Goal: Task Accomplishment & Management: Manage account settings

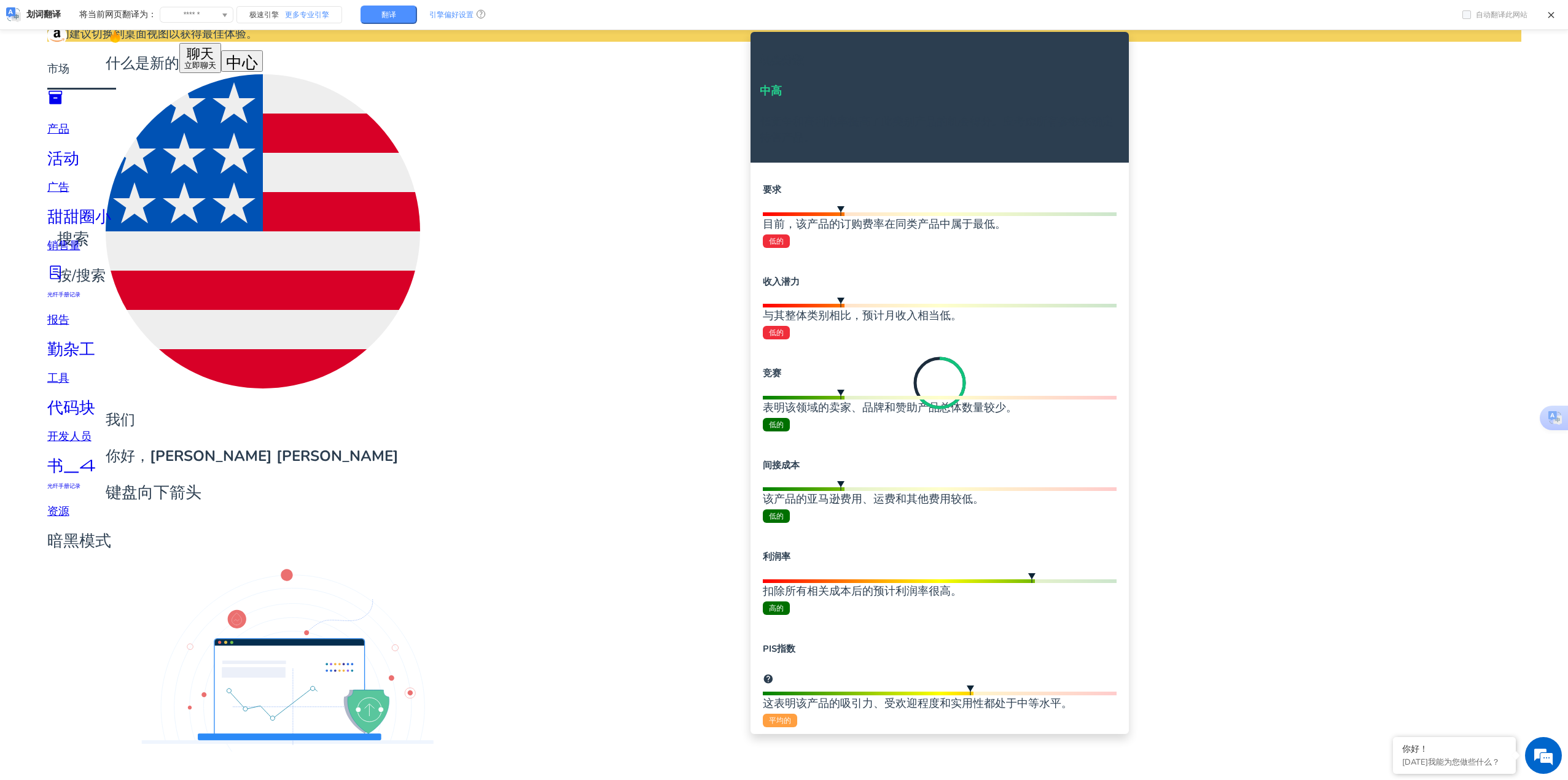
click at [781, 216] on div "目前，该产品的订购费率在同类产品中属于最低。 低的" at bounding box center [940, 232] width 354 height 32
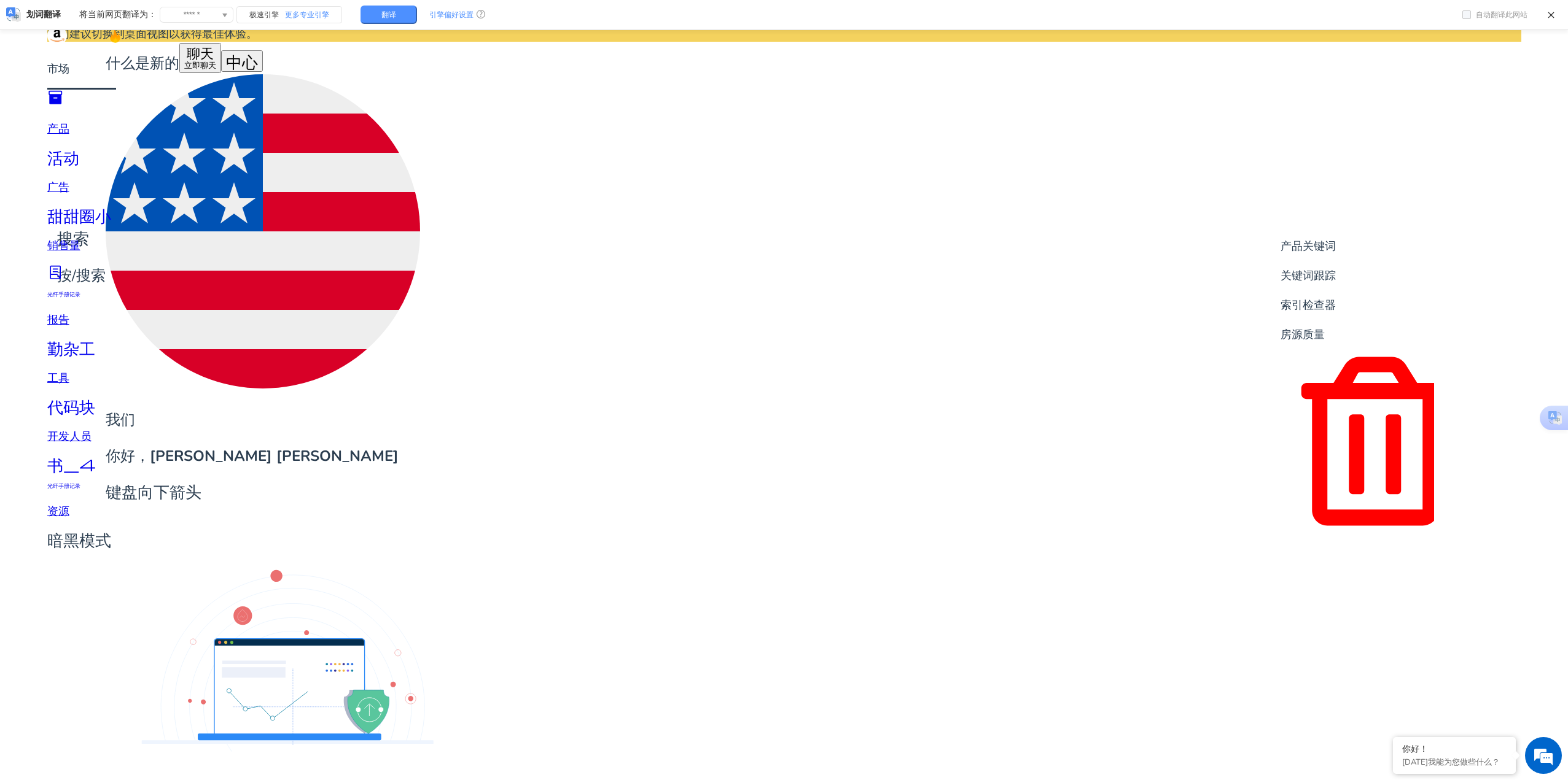
click at [781, 242] on font "产品关键词" at bounding box center [1309, 246] width 56 height 12
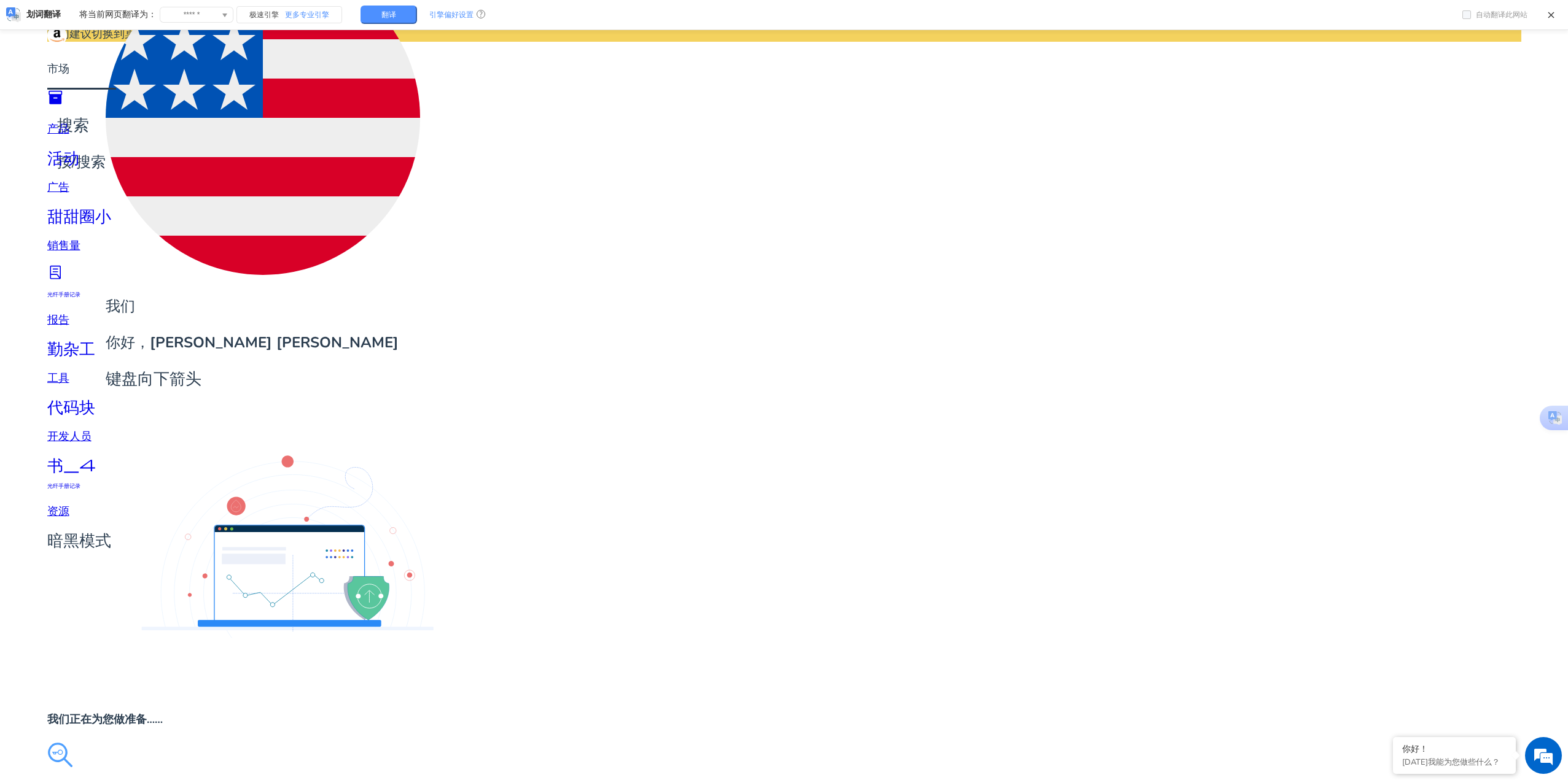
scroll to position [123, 0]
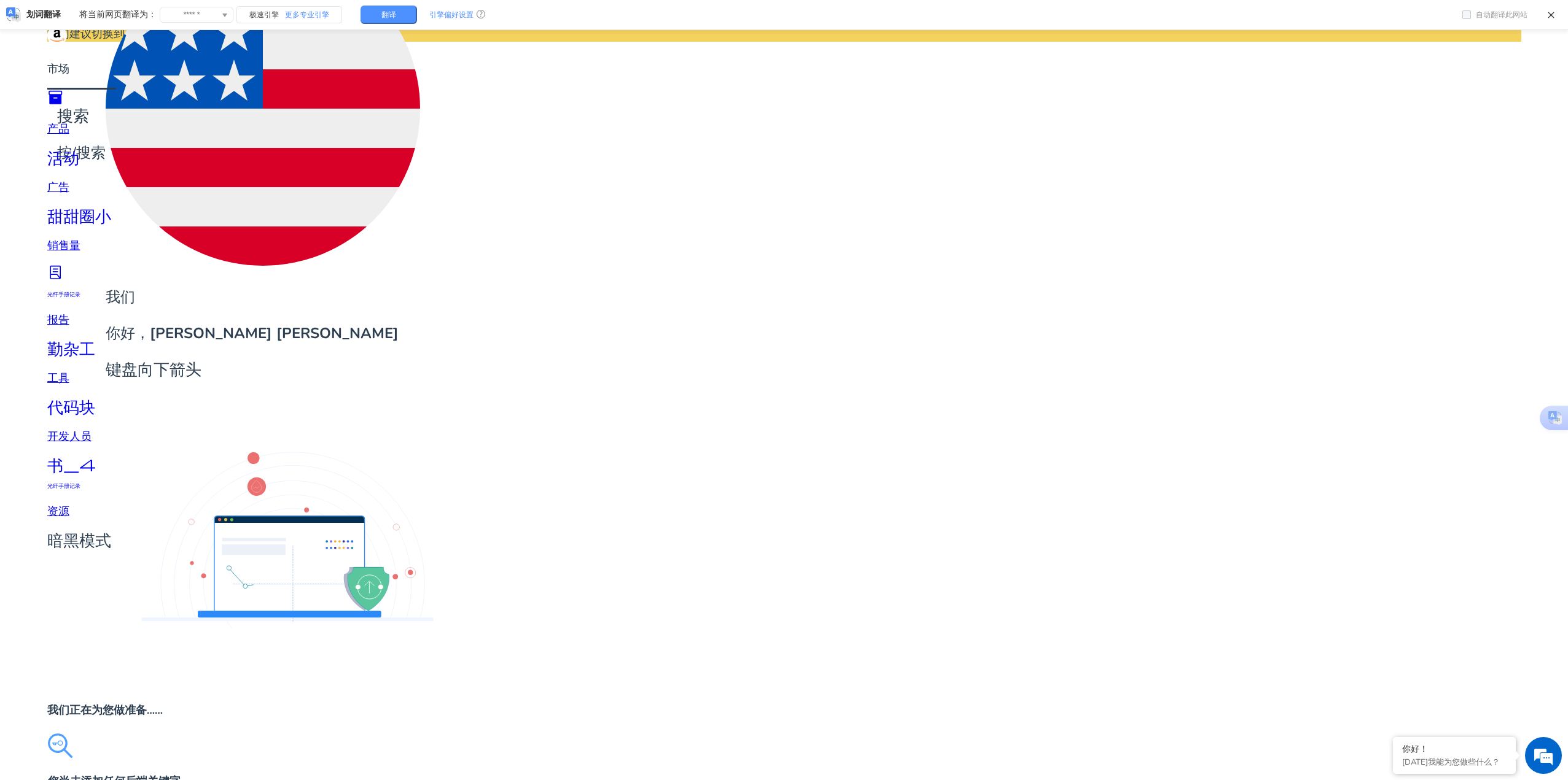
drag, startPoint x: 125, startPoint y: 313, endPoint x: 464, endPoint y: 314, distance: 339.0
drag, startPoint x: 454, startPoint y: 314, endPoint x: 114, endPoint y: 292, distance: 340.7
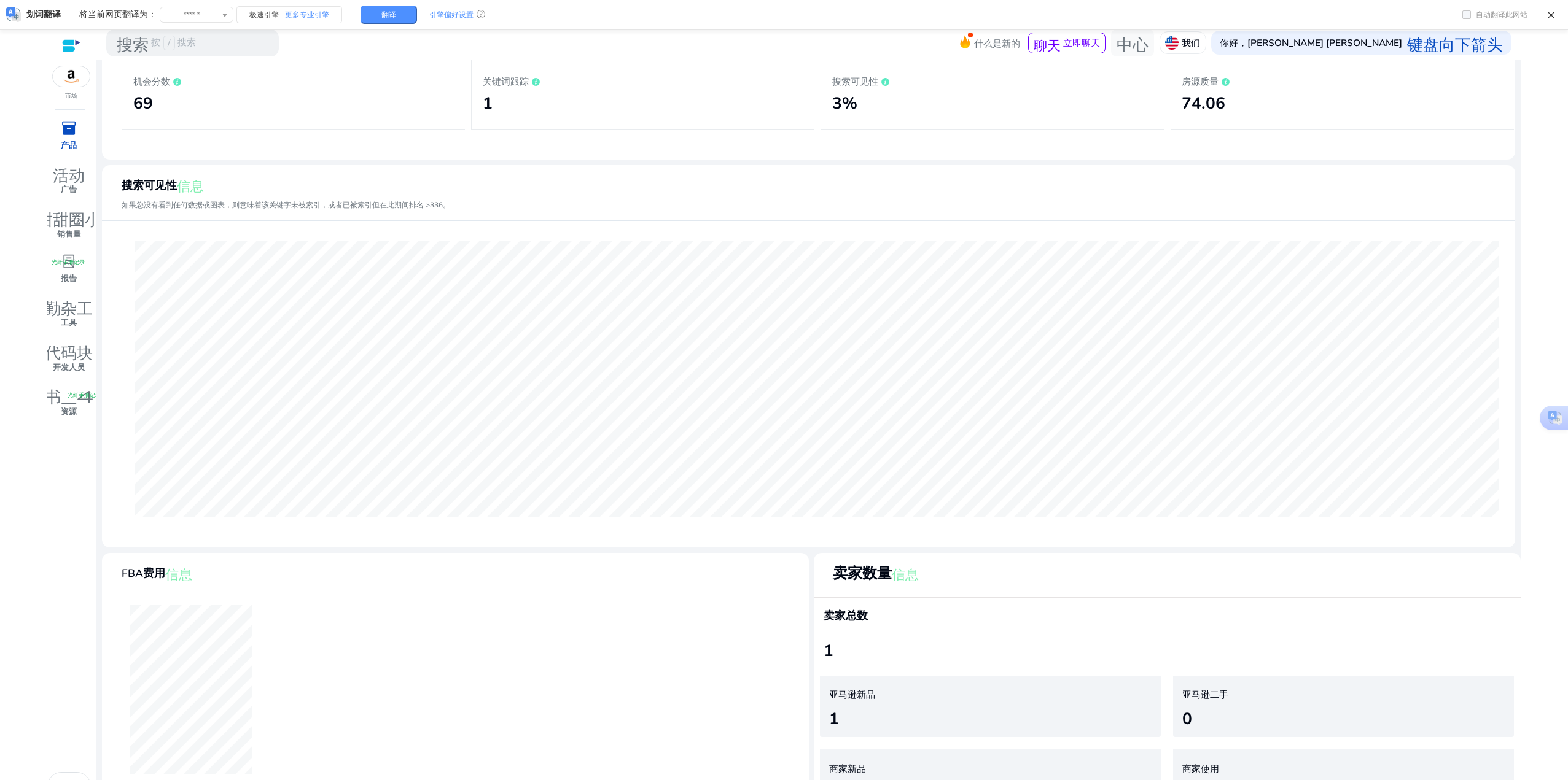
scroll to position [246, 0]
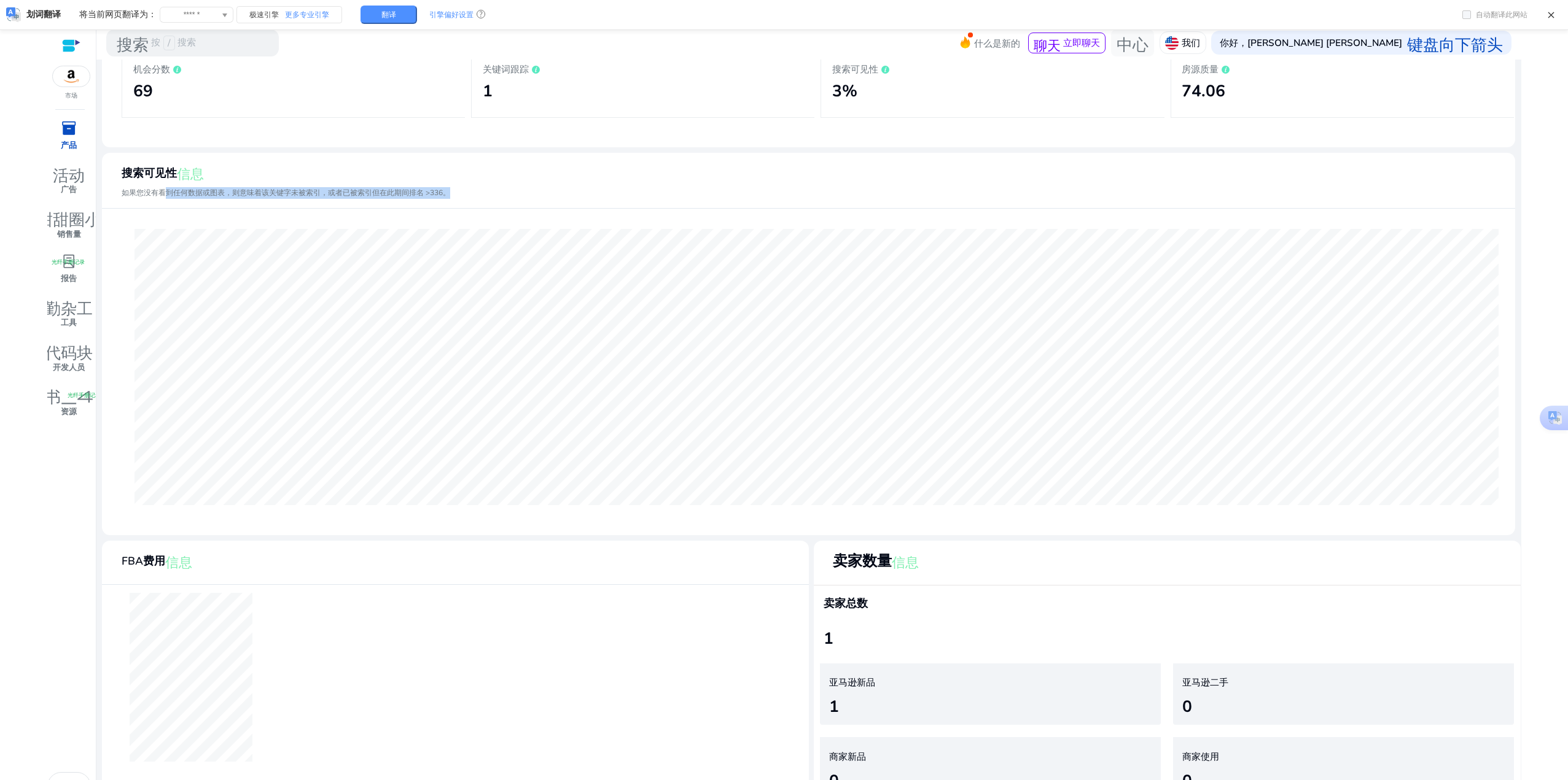
drag, startPoint x: 165, startPoint y: 185, endPoint x: 464, endPoint y: 196, distance: 299.2
click at [464, 196] on mat-card-header "搜索可见性 信息 如果您没有看到任何数据或图表，则意味着该关键字未被索引，或者已被索引但在此期间排名 >336。" at bounding box center [808, 185] width 1393 height 46
click at [464, 195] on mat-card-header "搜索可见性 信息 如果您没有看到任何数据或图表，则意味着该关键字未被索引，或者已被索引但在此期间排名 >336。" at bounding box center [808, 185] width 1393 height 46
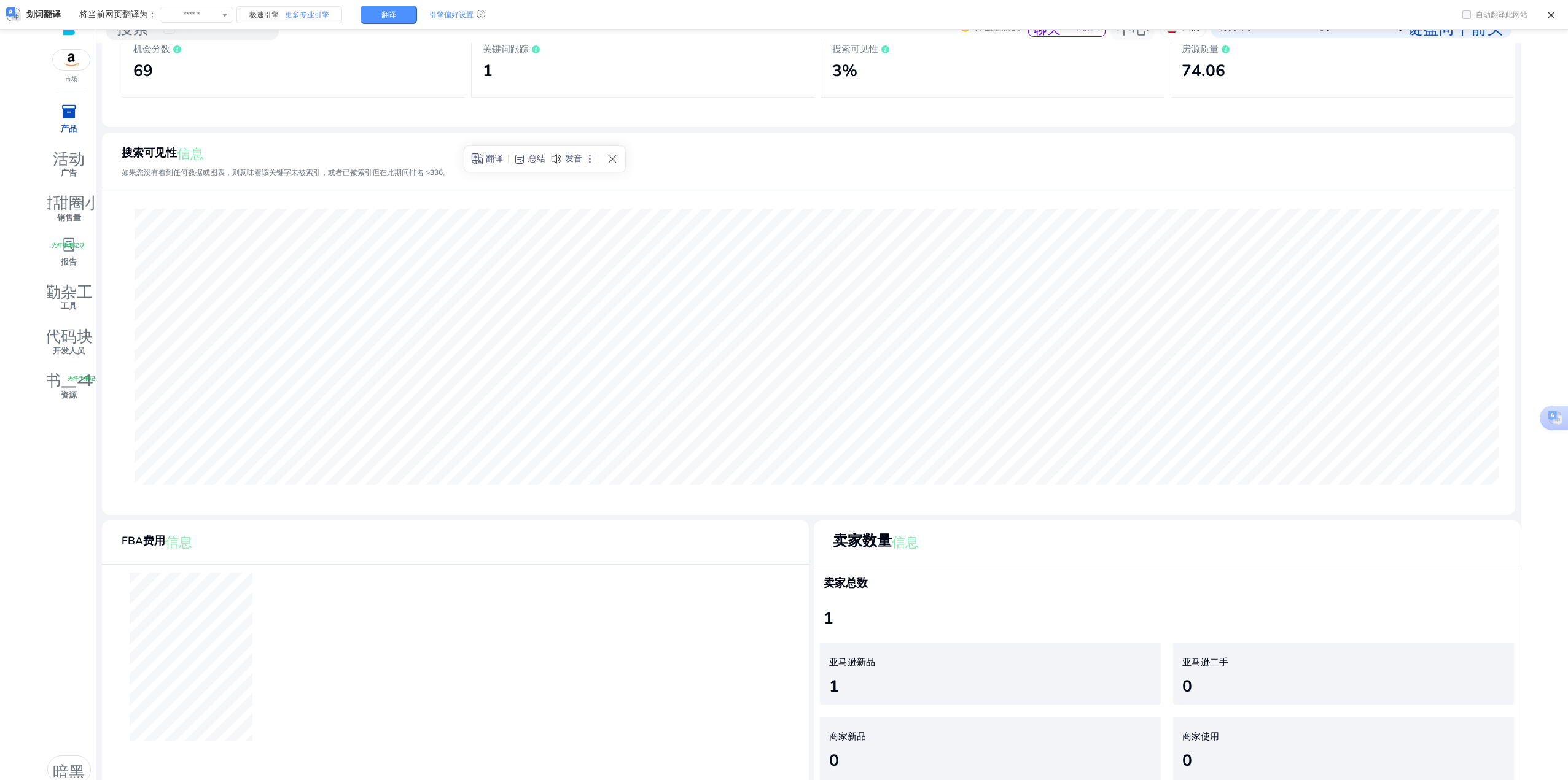
scroll to position [26, 0]
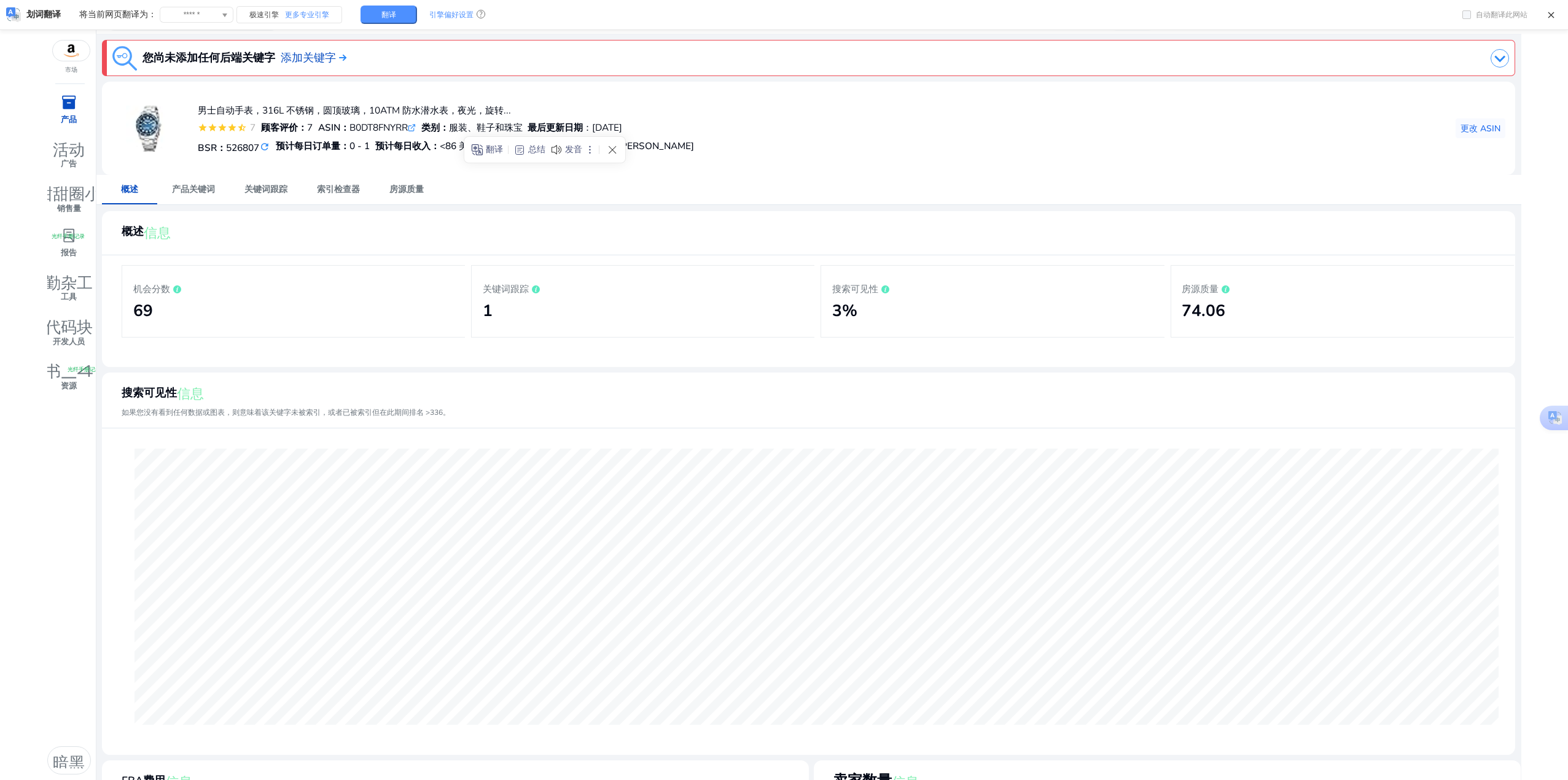
scroll to position [249, 0]
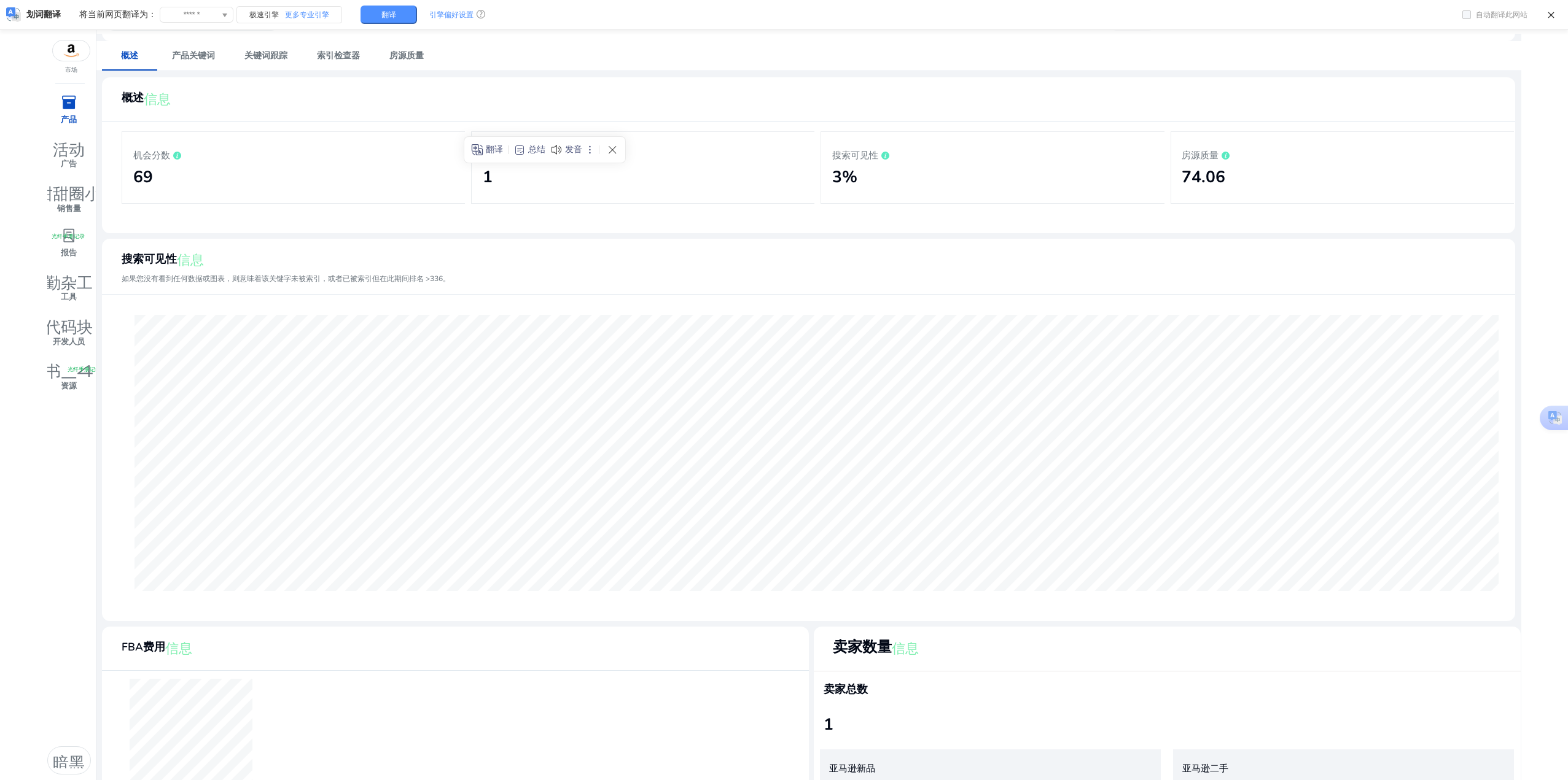
scroll to position [127, 0]
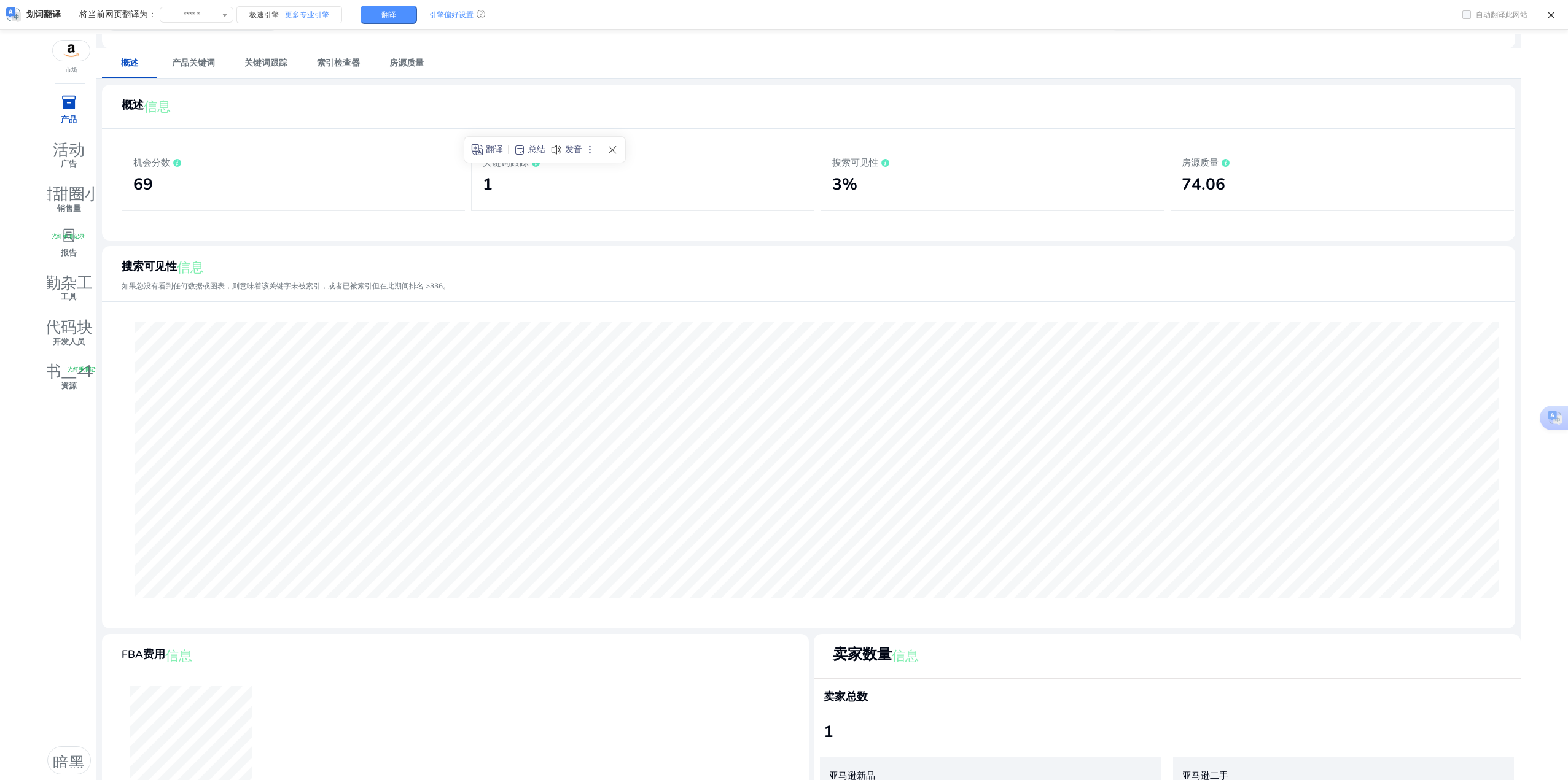
drag, startPoint x: 703, startPoint y: 59, endPoint x: 682, endPoint y: 151, distance: 94.4
click at [703, 59] on div "概述 产品关键词 关键词跟踪 索引检查器 房源质量" at bounding box center [808, 63] width 1413 height 29
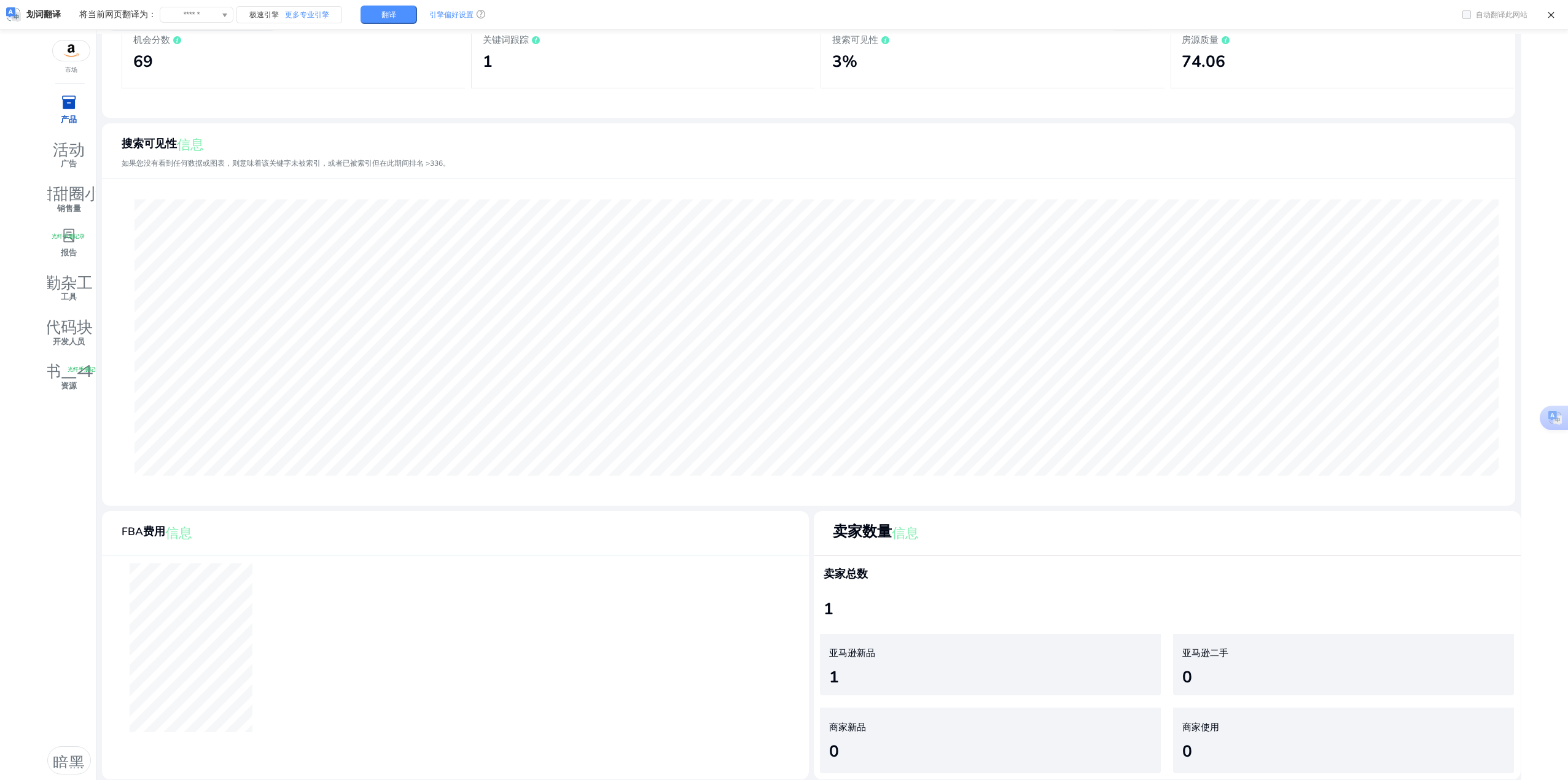
scroll to position [0, 0]
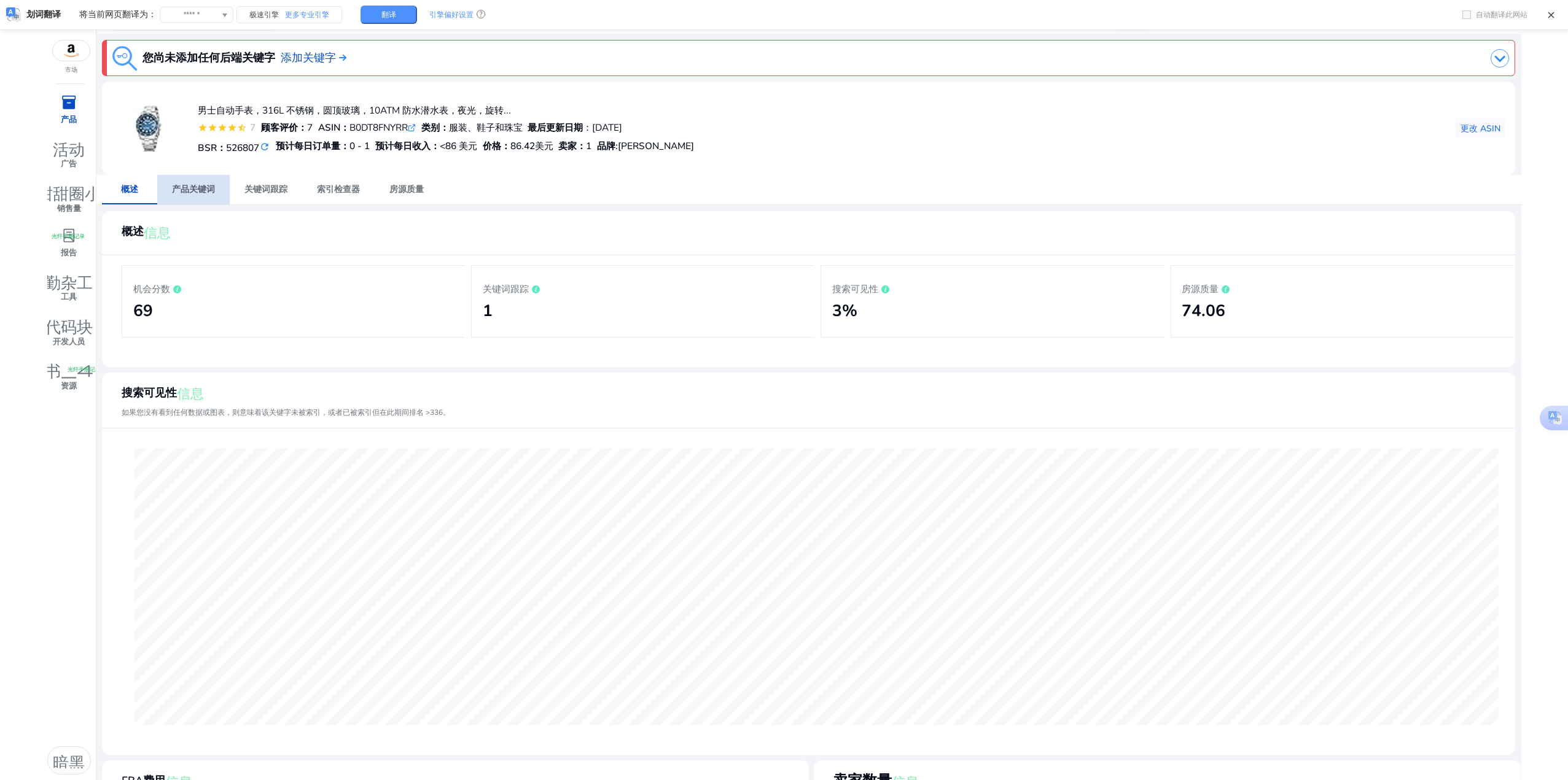
click at [187, 182] on span "产品关键词" at bounding box center [194, 189] width 43 height 29
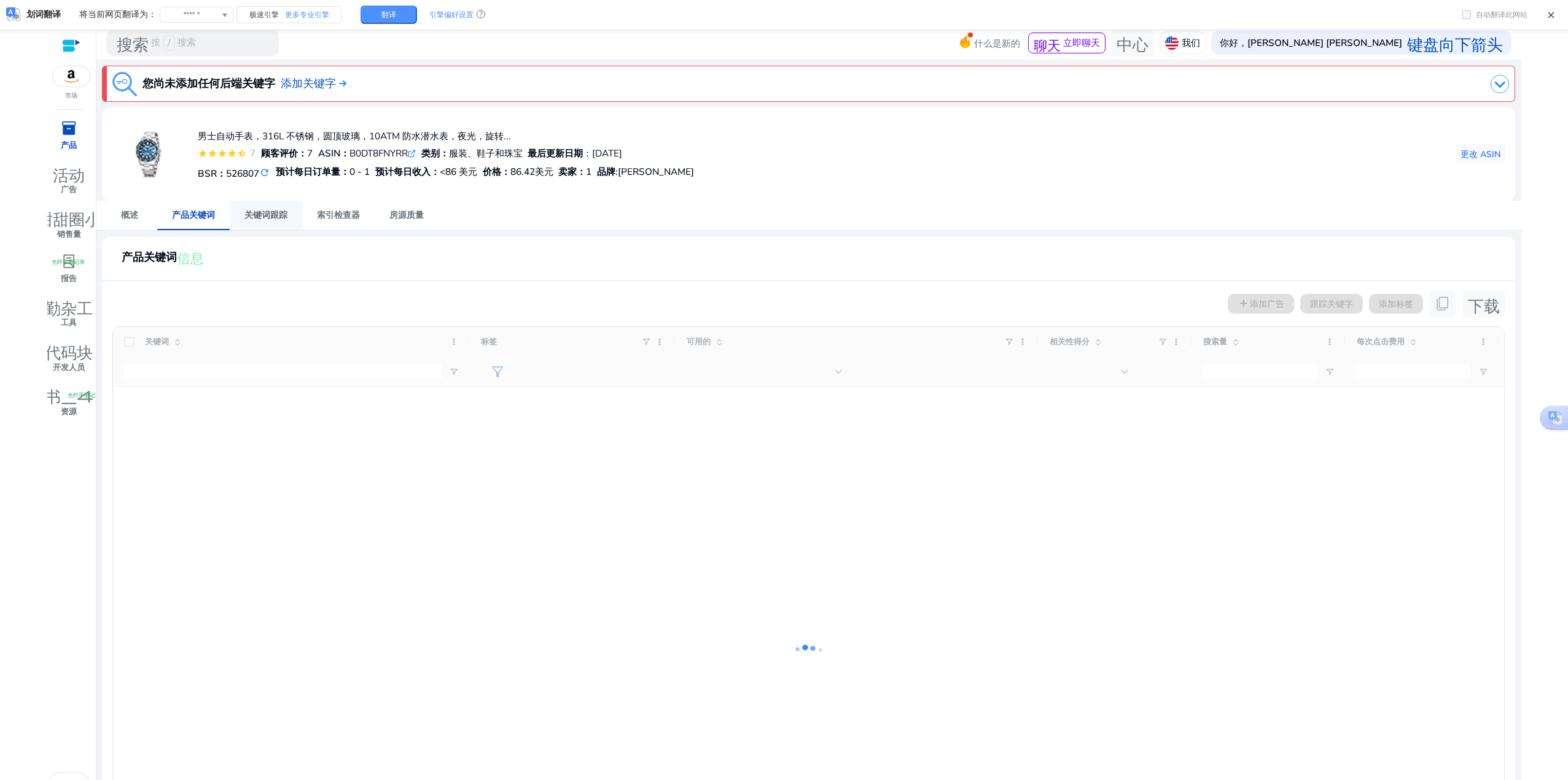
click at [274, 216] on font "关键词跟踪" at bounding box center [266, 215] width 43 height 12
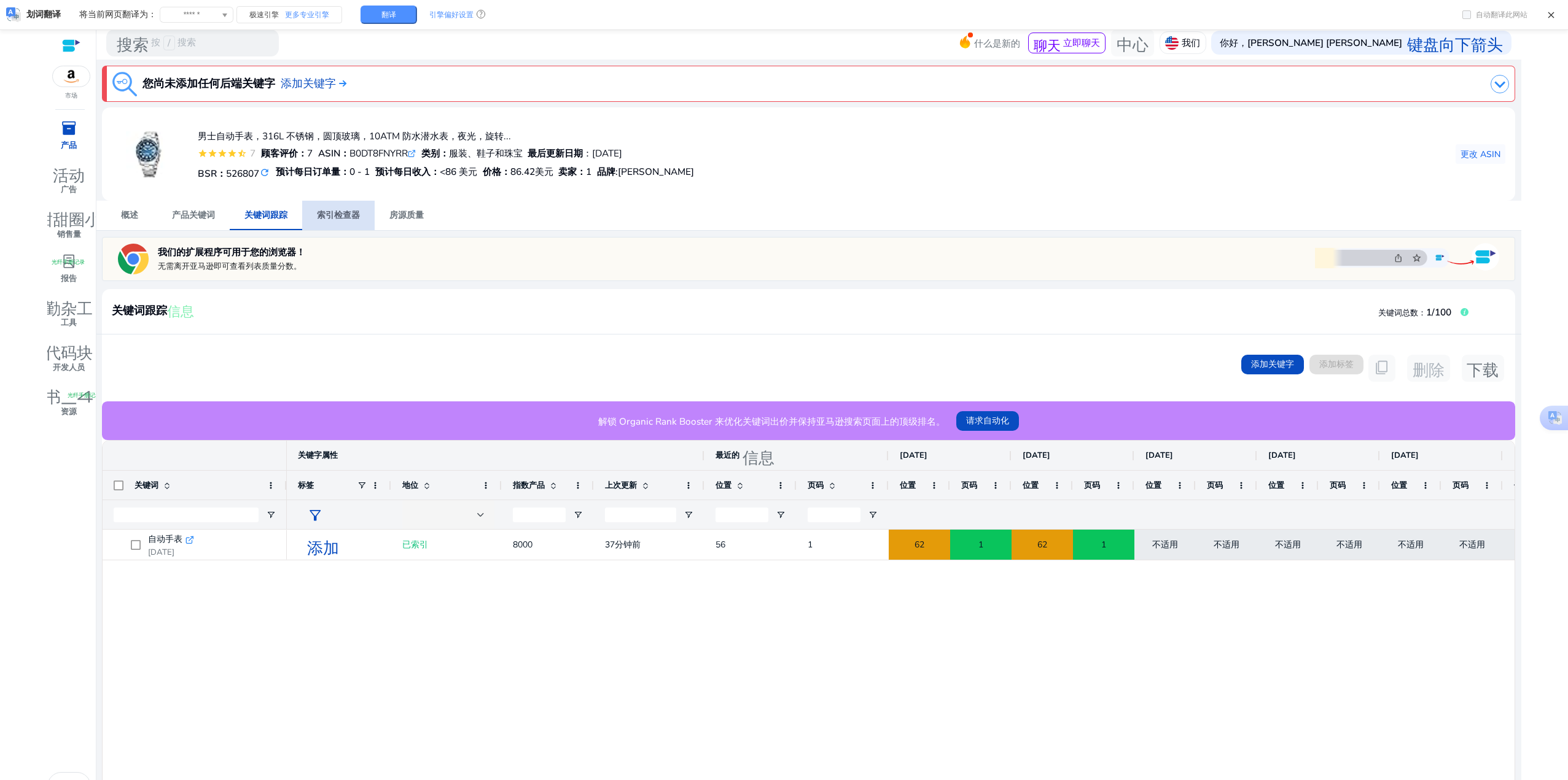
click at [344, 212] on font "索引检查器" at bounding box center [339, 215] width 43 height 12
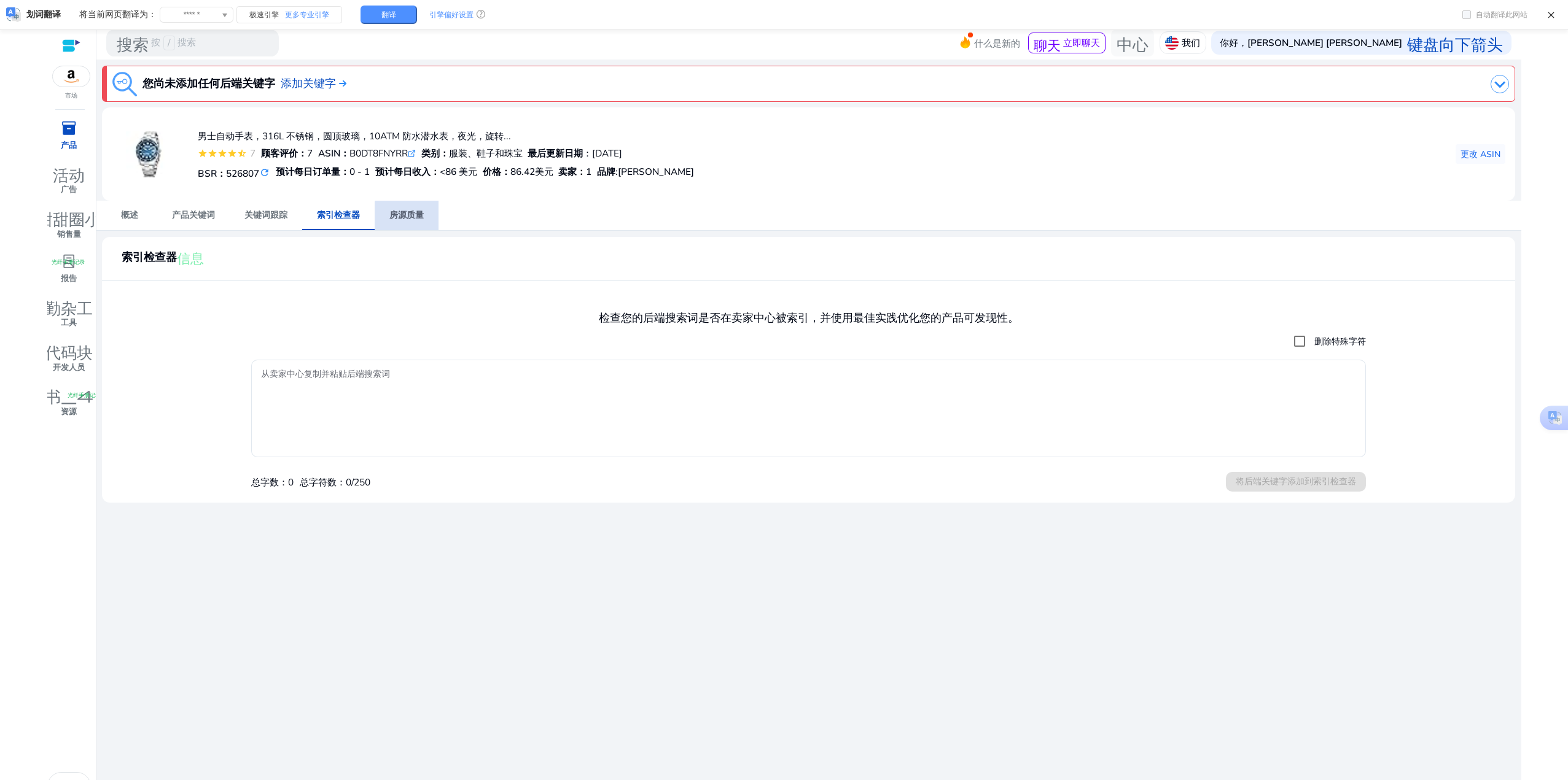
click at [413, 219] on font "房源质量" at bounding box center [406, 215] width 34 height 12
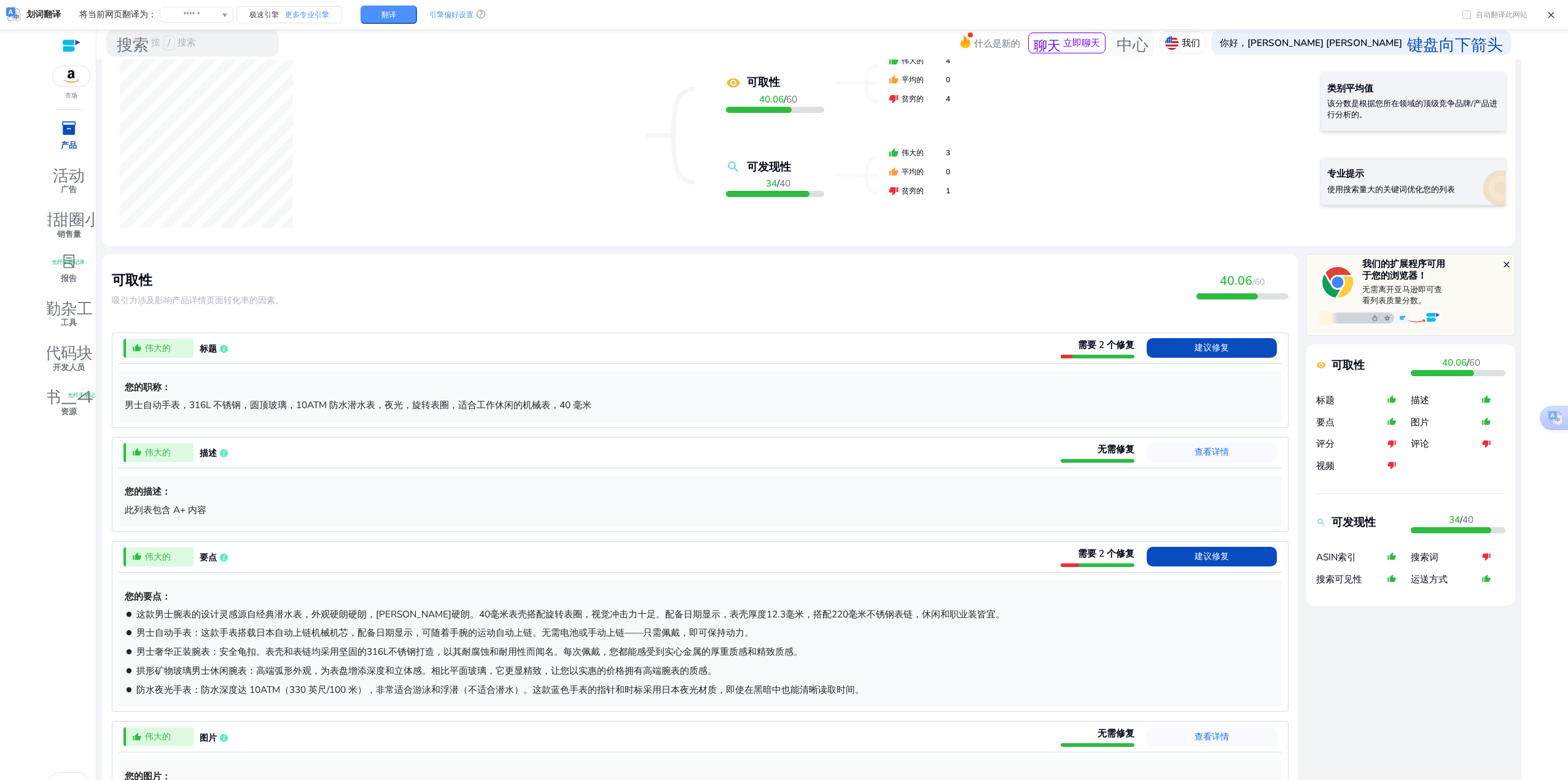
scroll to position [307, 0]
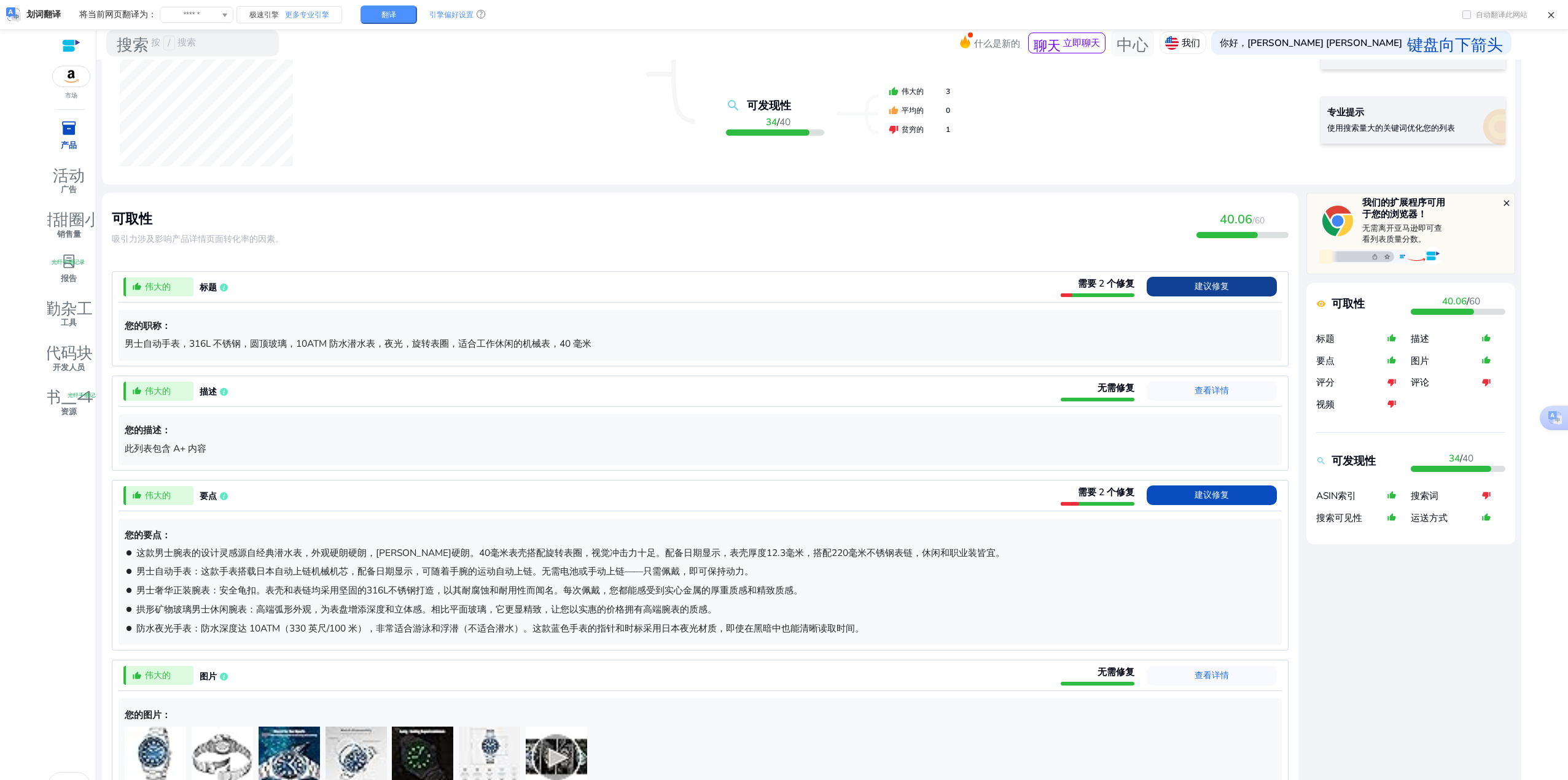
click at [1206, 289] on font "建议修复" at bounding box center [1211, 286] width 34 height 12
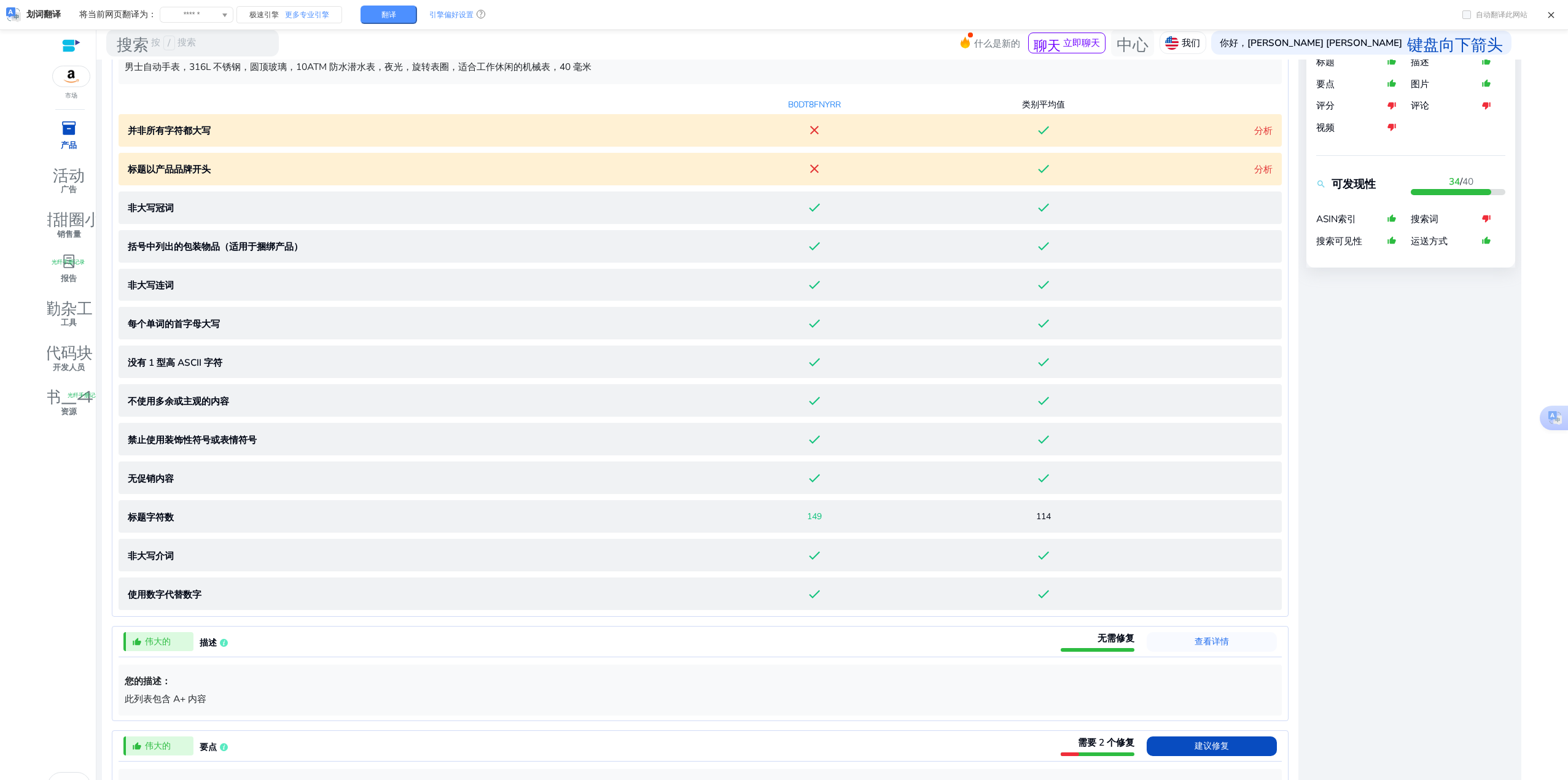
scroll to position [613, 0]
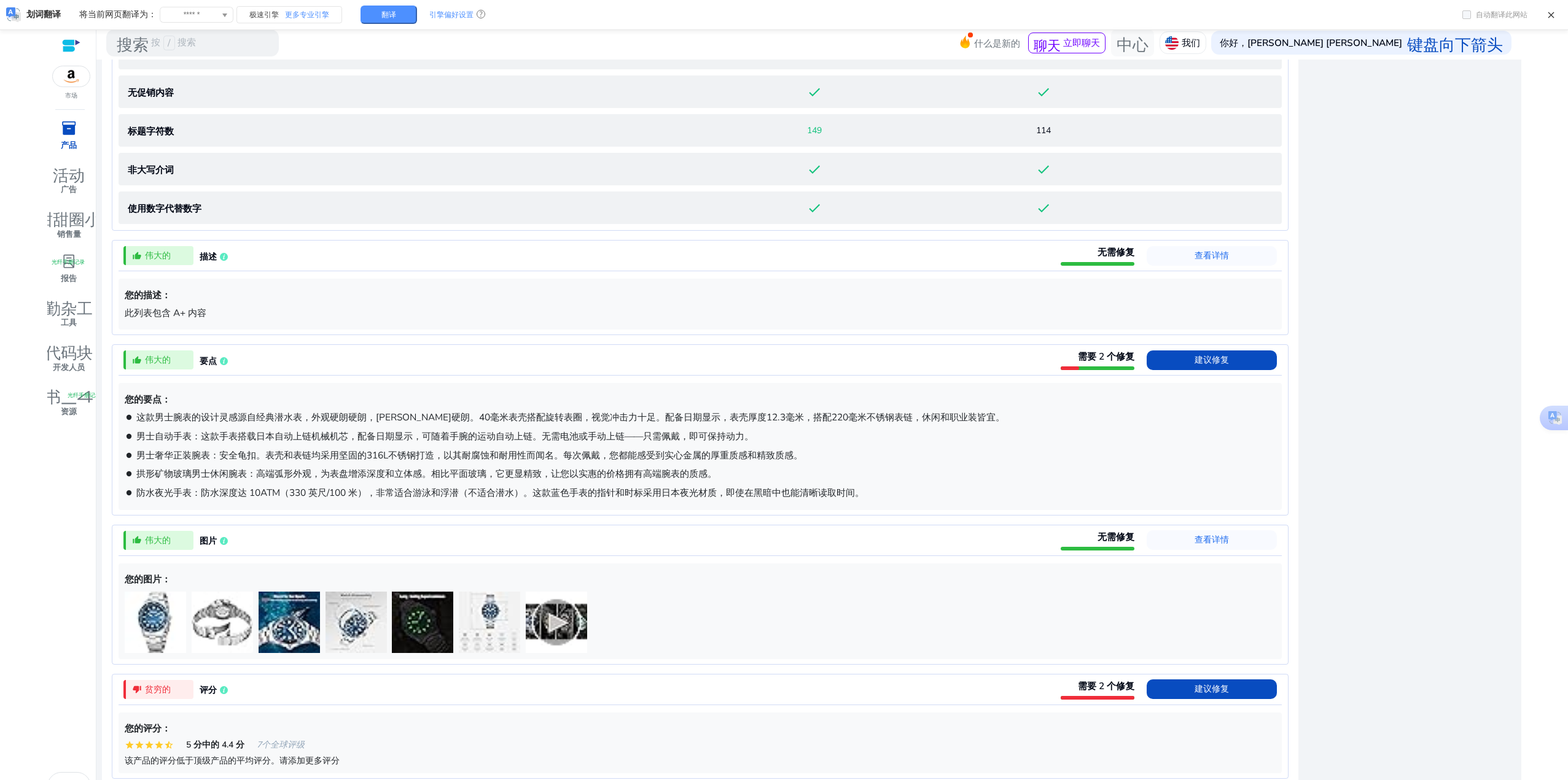
scroll to position [981, 0]
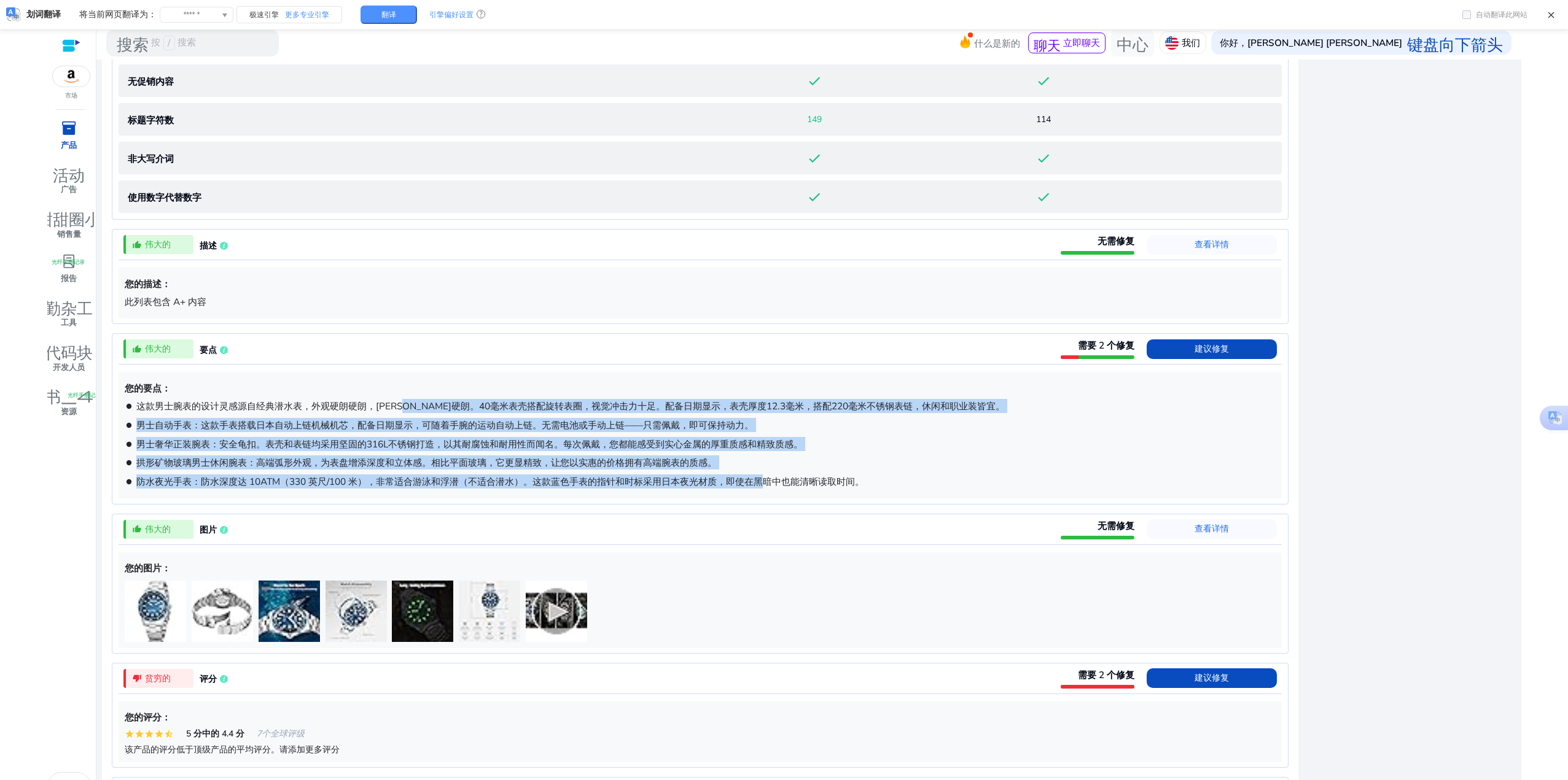
drag, startPoint x: 431, startPoint y: 407, endPoint x: 792, endPoint y: 498, distance: 372.3
click at [792, 499] on div "您的要点： brightness_1 这款男士腕表的设计灵感源自经典潜水表，外观硬朗硬朗，阳刚硬朗。40毫米表壳搭配旋转表圈，视觉冲击力十足。配备日期显示，表…" at bounding box center [700, 435] width 1163 height 127
click at [792, 496] on div "您的要点： brightness_1 这款男士腕表的设计灵感源自经典潜水表，外观硬朗硬朗，阳刚硬朗。40毫米表壳搭配旋转表圈，视觉冲击力十足。配备日期显示，表…" at bounding box center [700, 435] width 1163 height 127
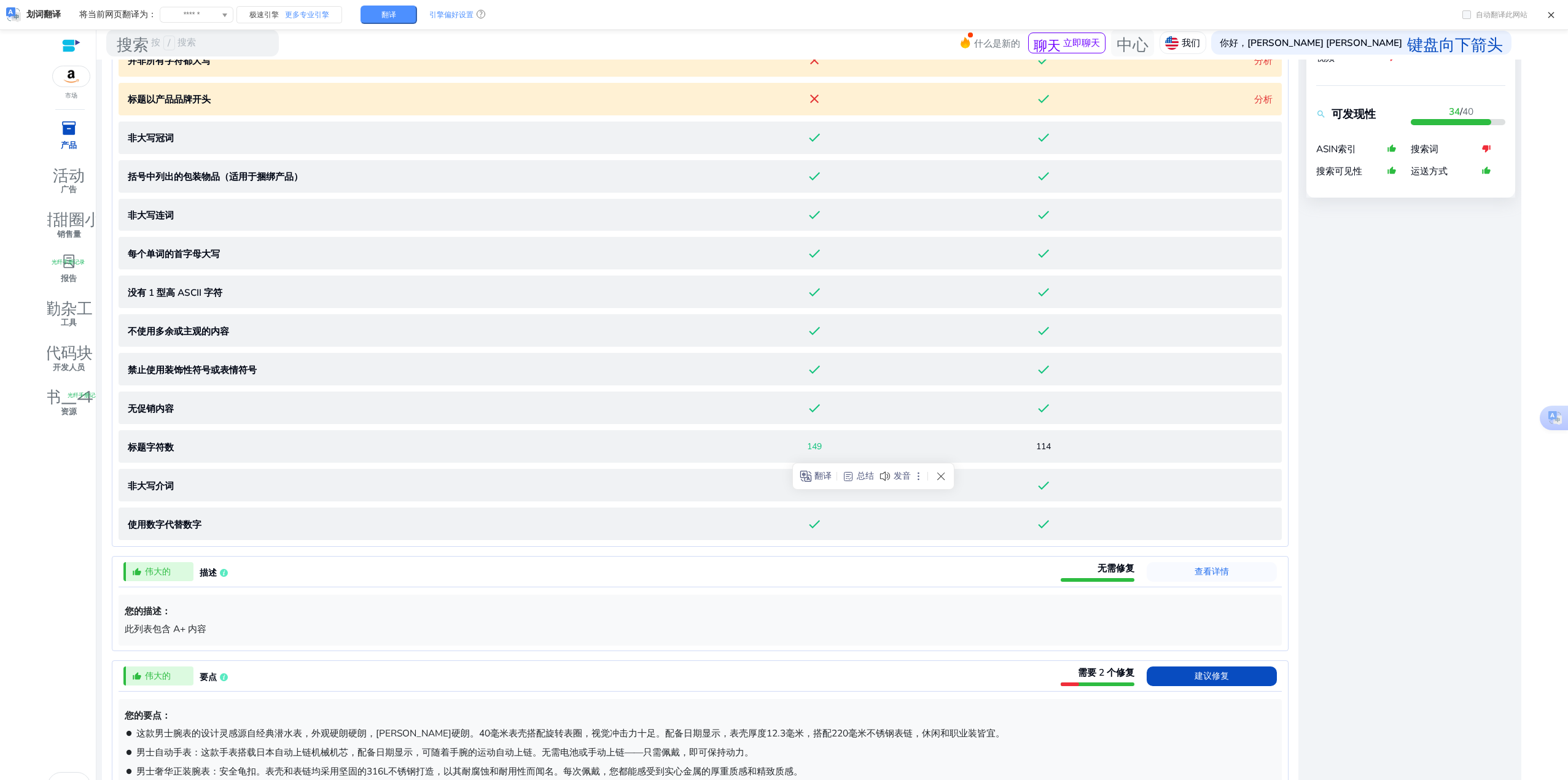
scroll to position [551, 0]
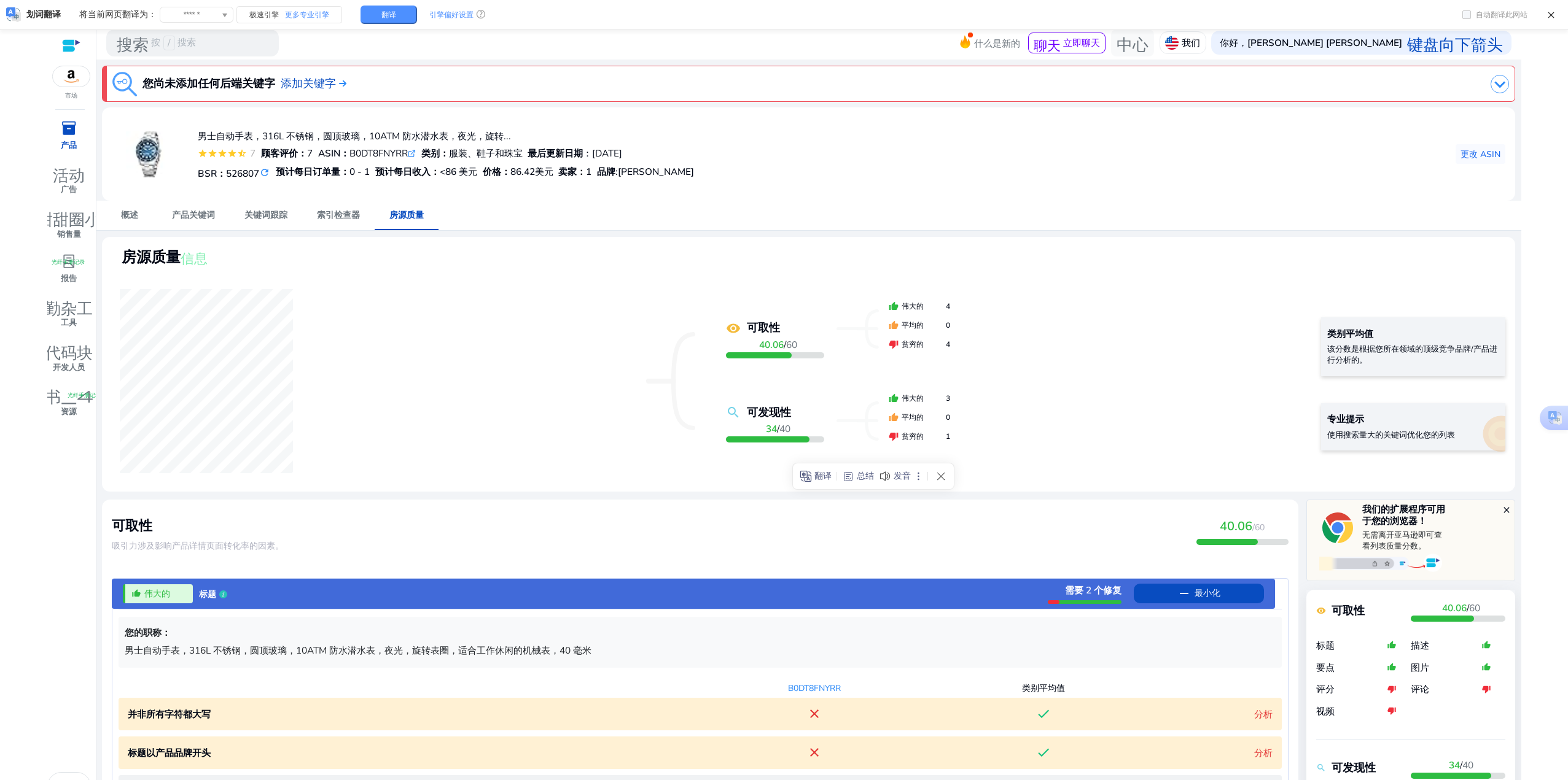
scroll to position [551, 0]
